Goal: Navigation & Orientation: Find specific page/section

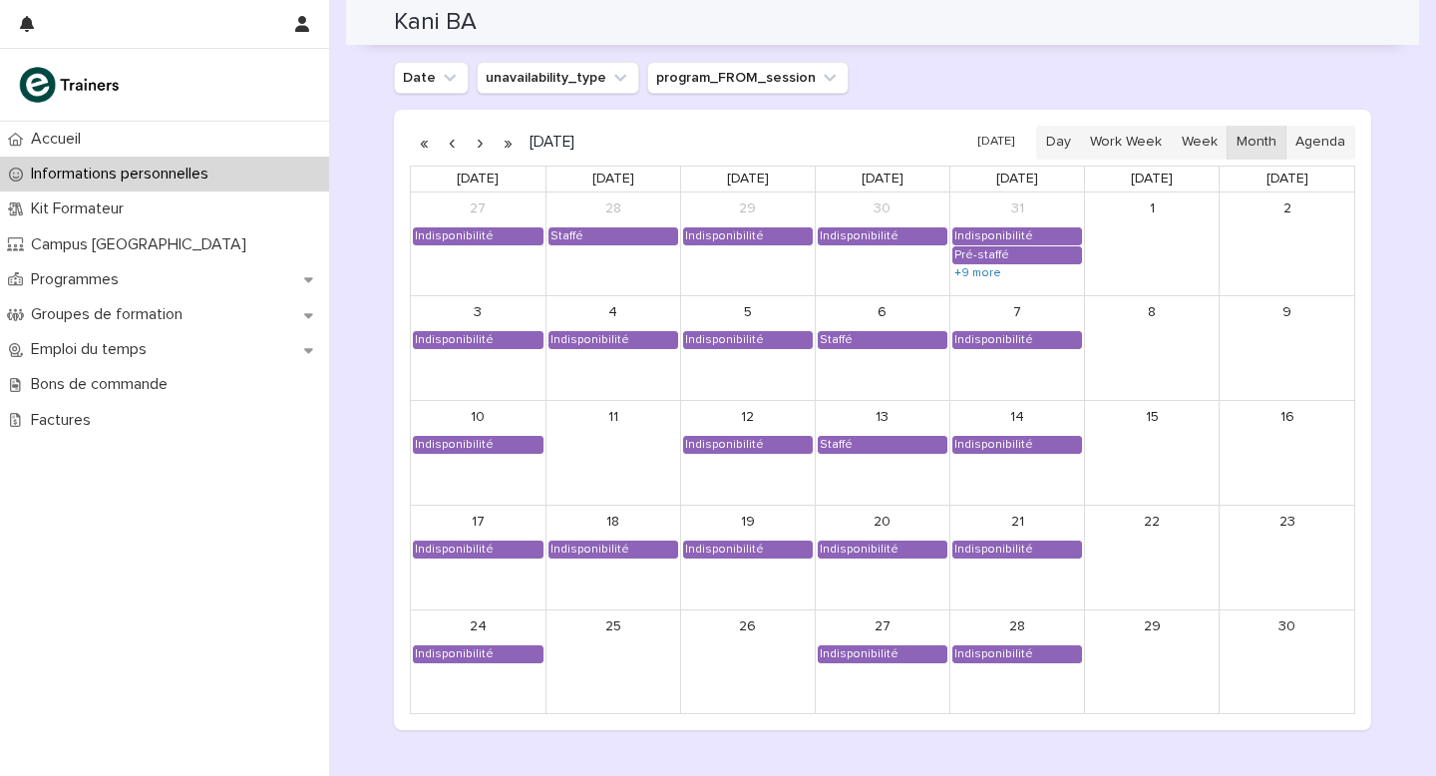
scroll to position [1658, 0]
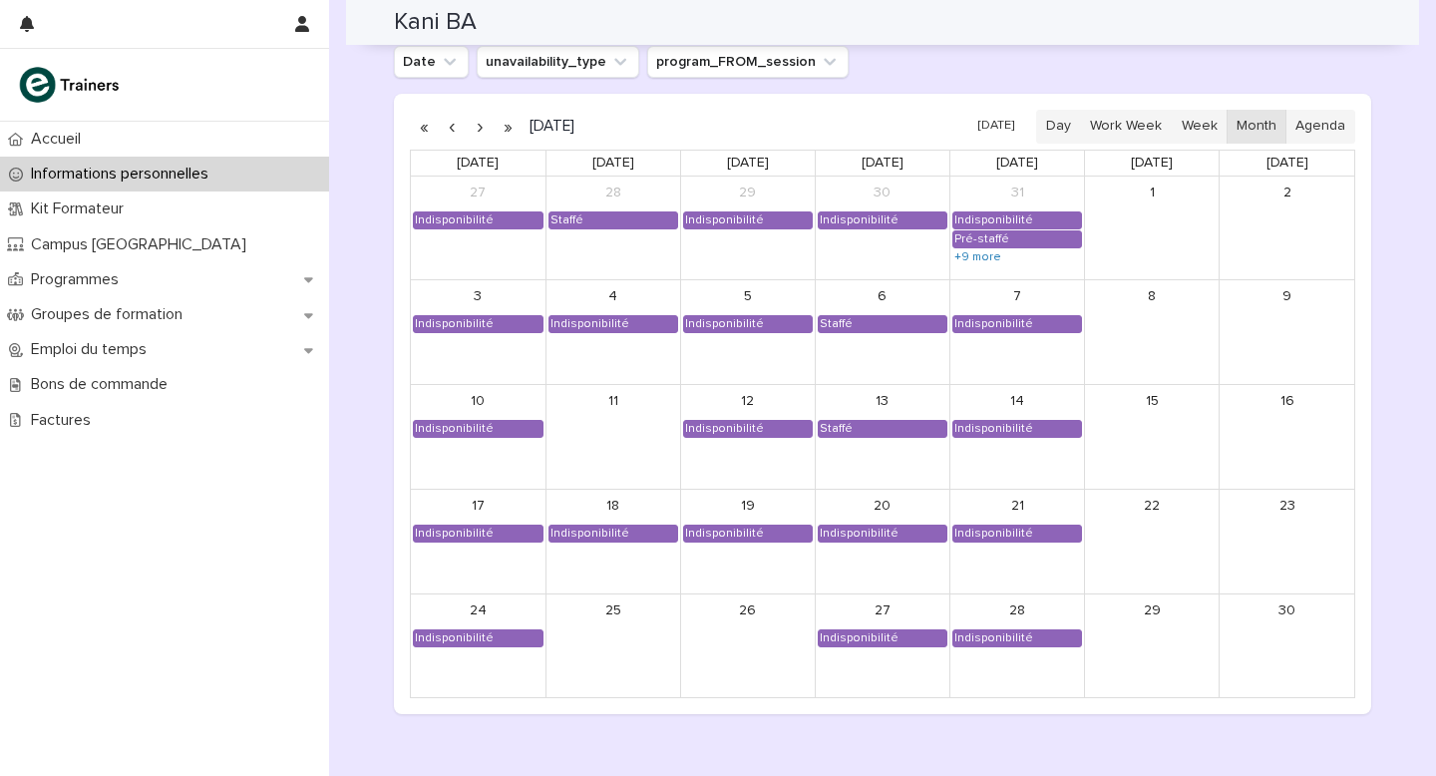
click at [480, 128] on button "button" at bounding box center [480, 127] width 28 height 32
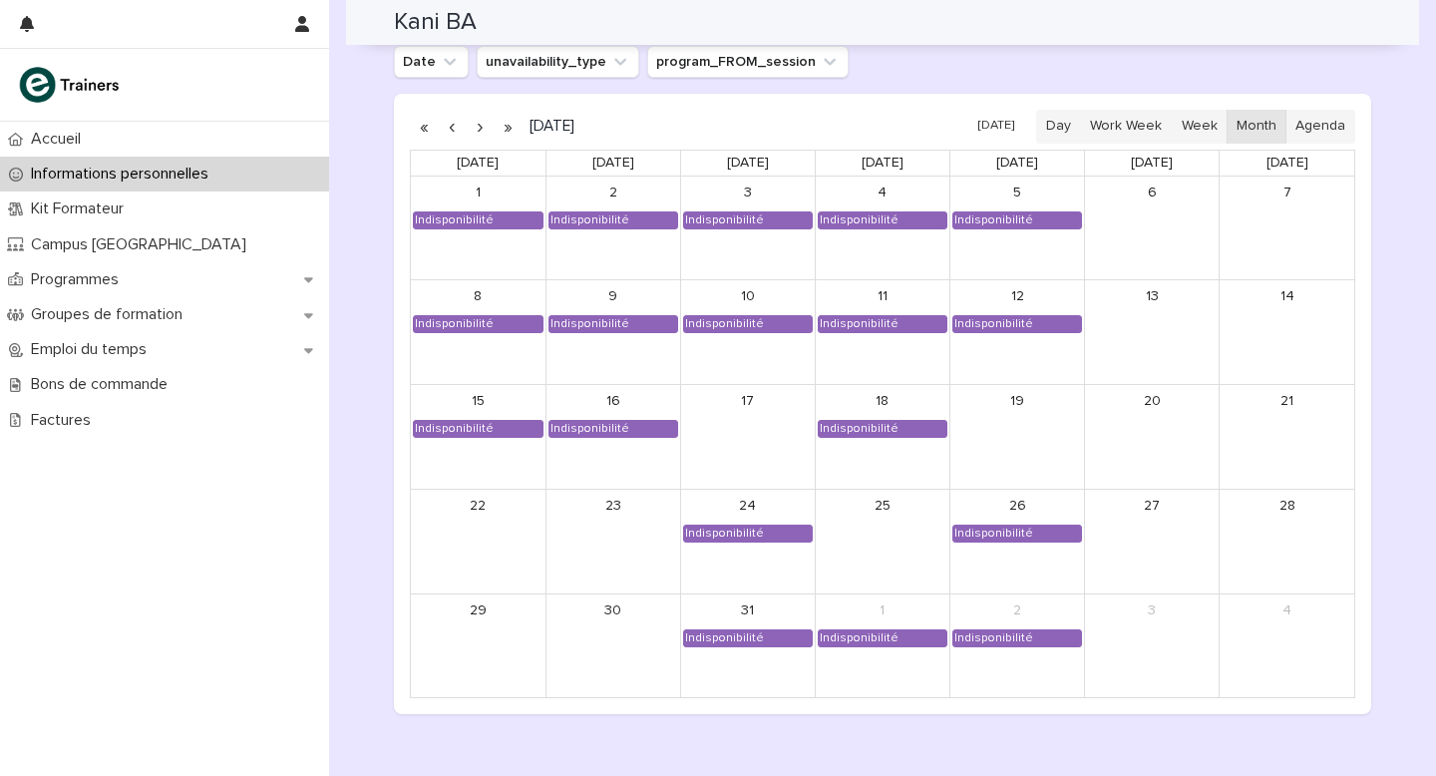
click at [456, 126] on button "button" at bounding box center [452, 127] width 28 height 32
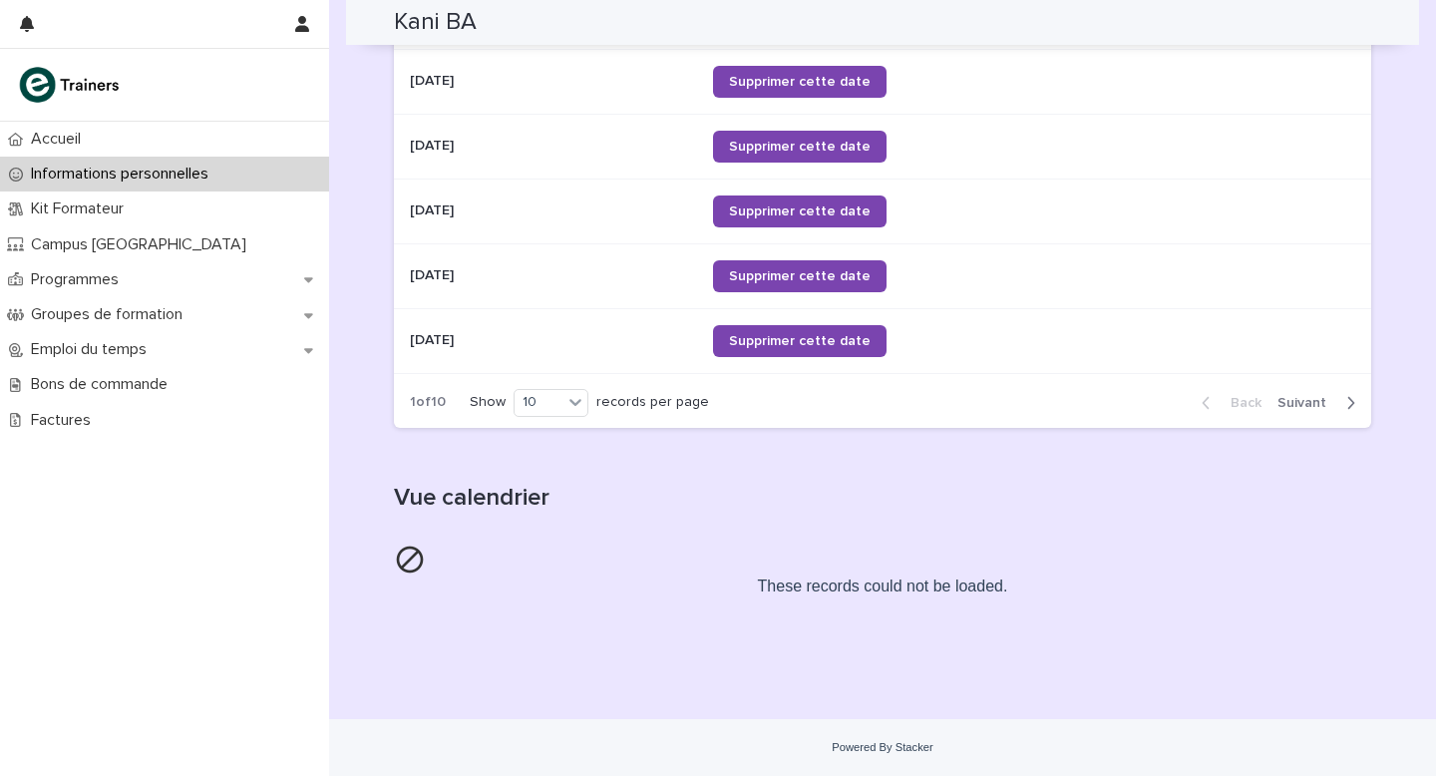
scroll to position [1164, 0]
click at [94, 274] on p "Programmes" at bounding box center [79, 279] width 112 height 19
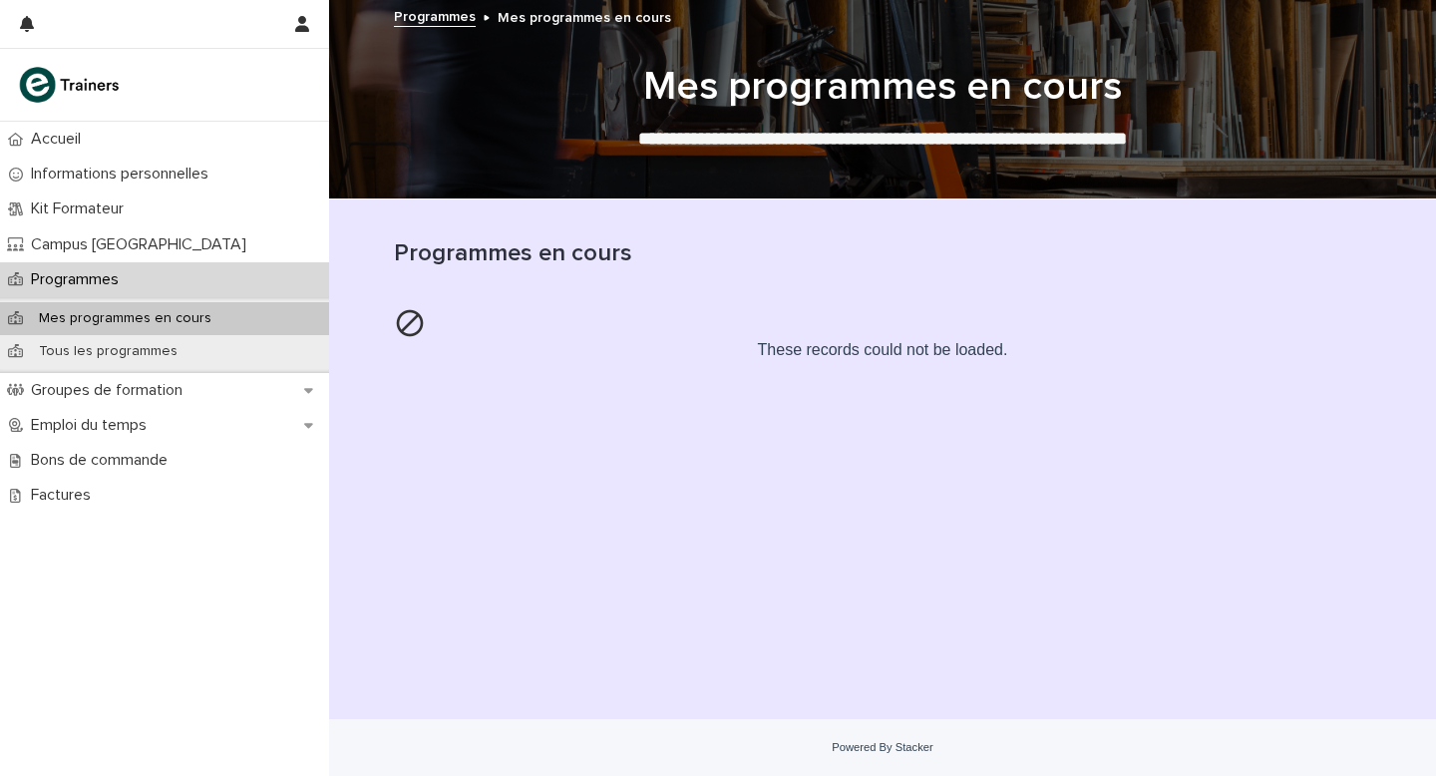
click at [154, 314] on p "Mes programmes en cours" at bounding box center [125, 318] width 204 height 17
click at [141, 353] on p "Tous les programmes" at bounding box center [108, 351] width 170 height 17
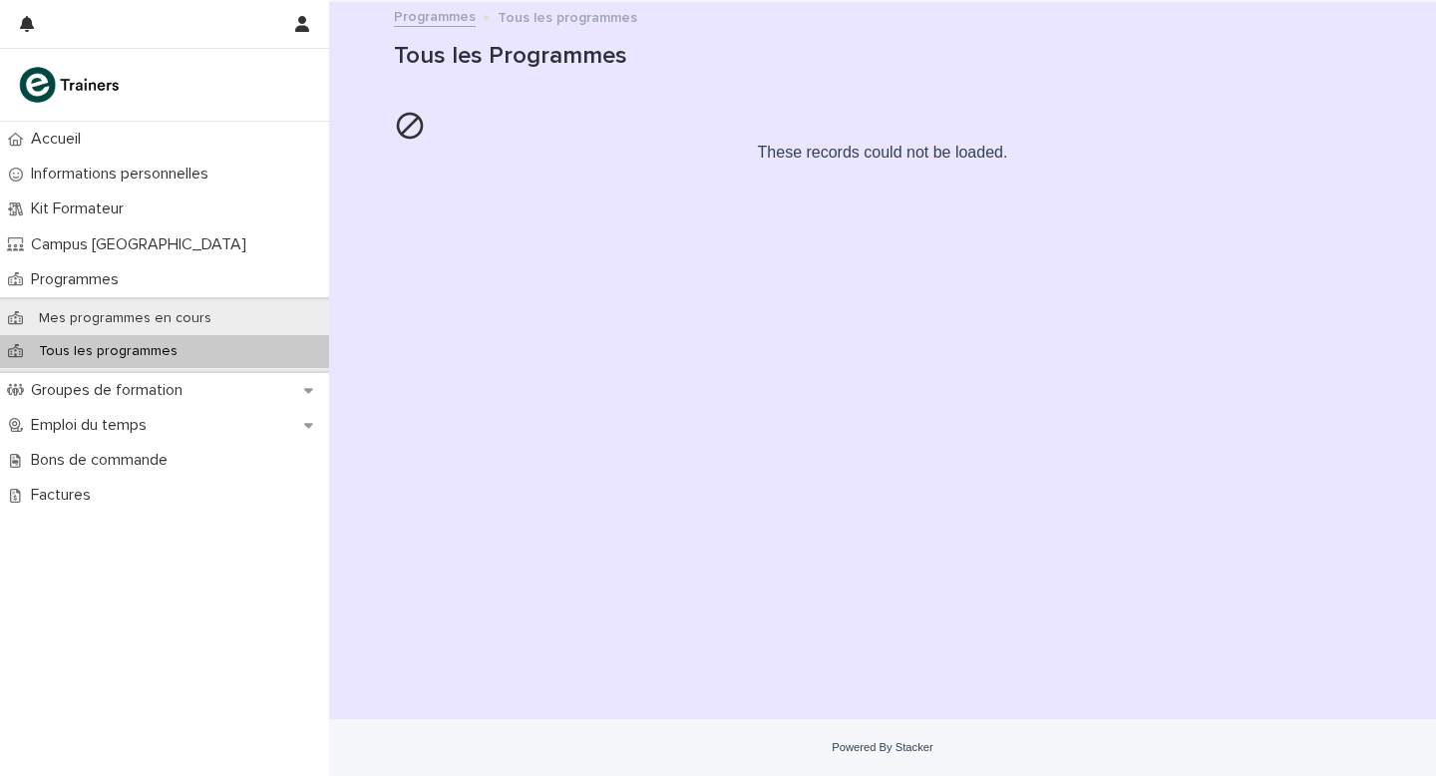
click at [141, 353] on p "Tous les programmes" at bounding box center [108, 351] width 170 height 17
click at [71, 136] on p "Accueil" at bounding box center [60, 139] width 74 height 19
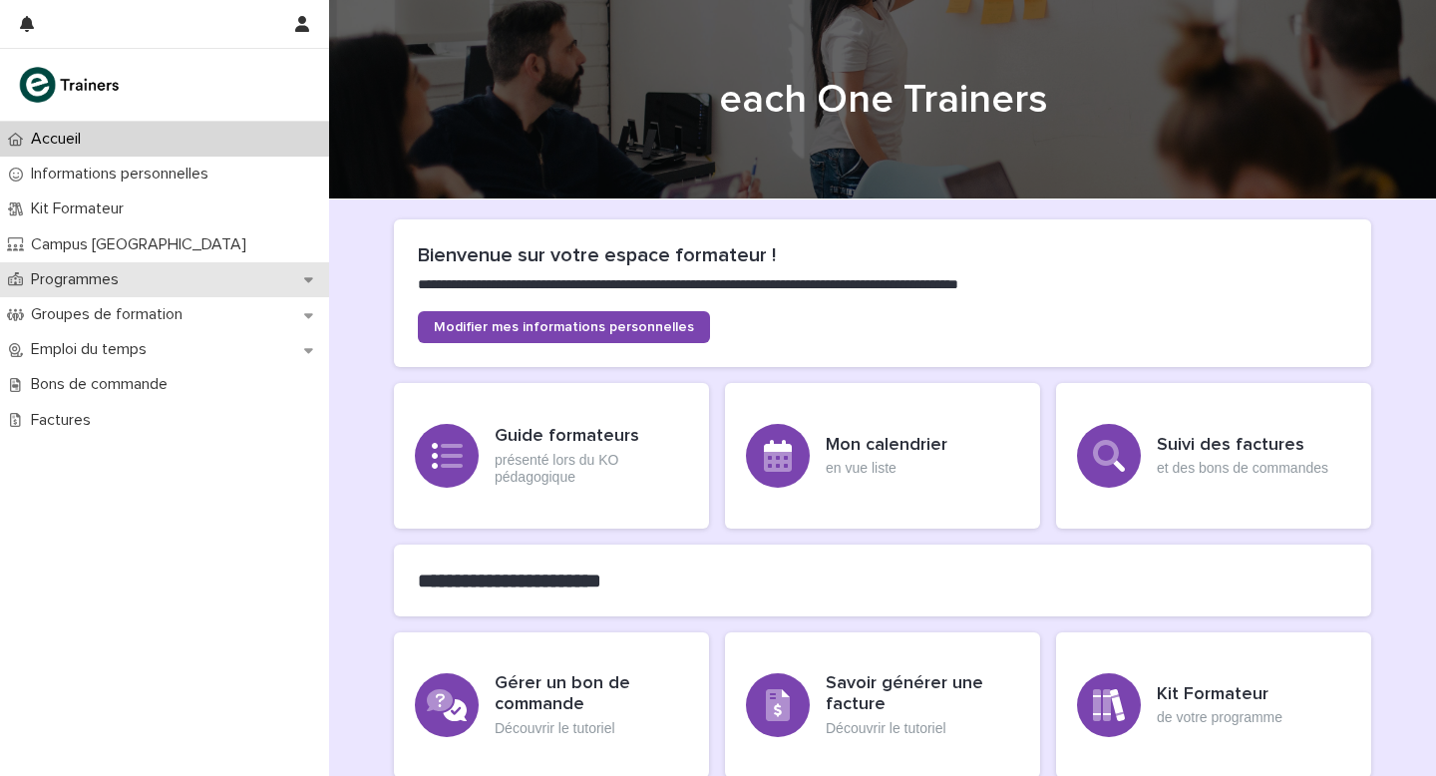
click at [65, 276] on p "Programmes" at bounding box center [79, 279] width 112 height 19
